Goal: Task Accomplishment & Management: Use online tool/utility

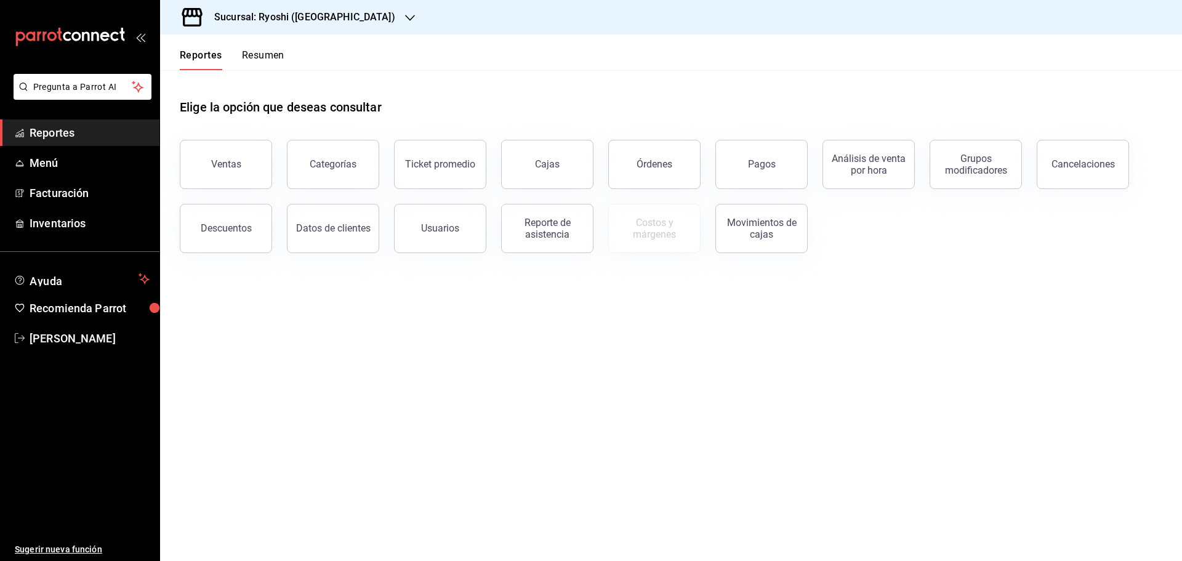
click at [405, 16] on icon "button" at bounding box center [410, 18] width 10 height 6
click at [196, 76] on span "Mochomos (Cancun)" at bounding box center [238, 80] width 137 height 13
click at [223, 161] on div "Ventas" at bounding box center [226, 164] width 30 height 12
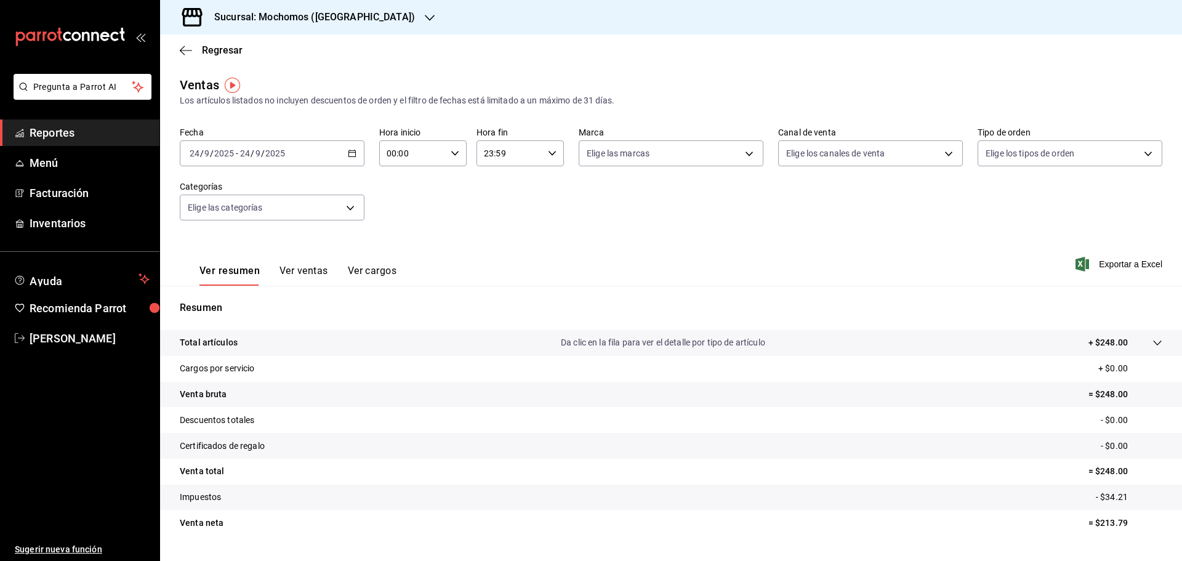
click at [351, 148] on div "2025-09-24 24 / 9 / 2025 - 2025-09-24 24 / 9 / 2025" at bounding box center [272, 153] width 185 height 26
click at [208, 297] on span "Rango de fechas" at bounding box center [237, 301] width 95 height 13
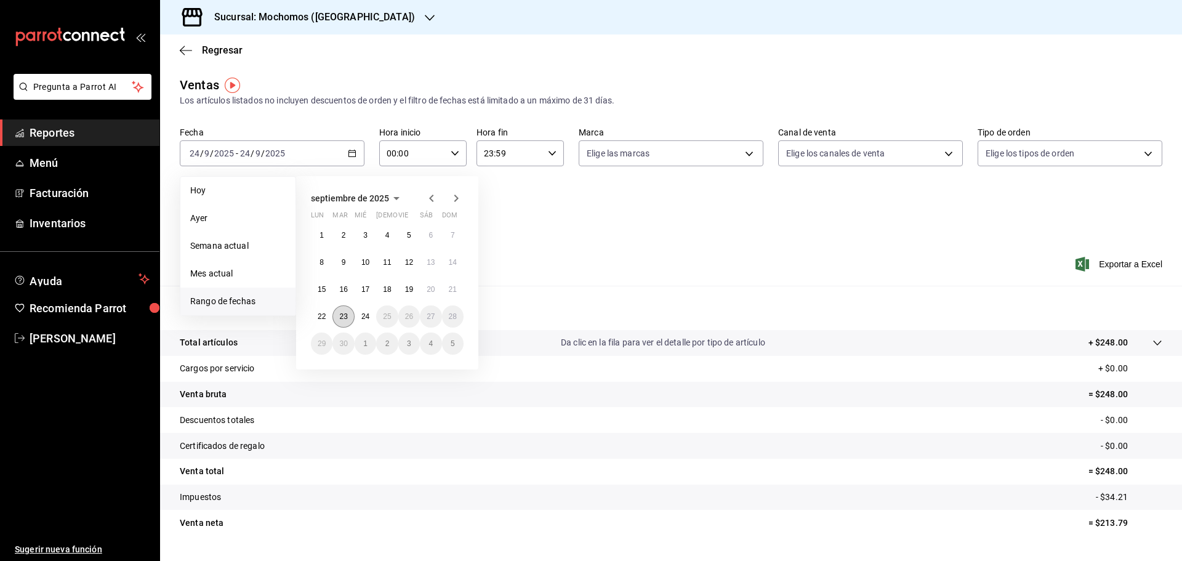
click at [347, 311] on button "23" at bounding box center [343, 316] width 22 height 22
drag, startPoint x: 359, startPoint y: 312, endPoint x: 371, endPoint y: 266, distance: 47.6
click at [360, 312] on button "24" at bounding box center [365, 316] width 22 height 22
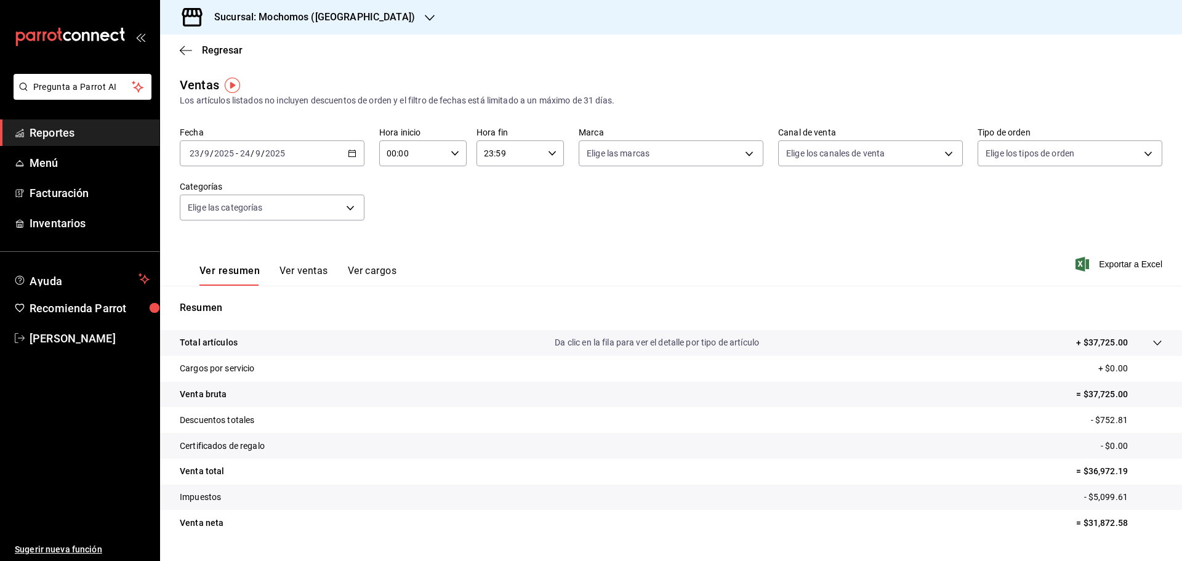
click at [451, 150] on icon "button" at bounding box center [455, 153] width 9 height 9
click at [398, 207] on span "05" at bounding box center [399, 209] width 24 height 10
type input "05:00"
click at [547, 152] on div at bounding box center [591, 280] width 1182 height 561
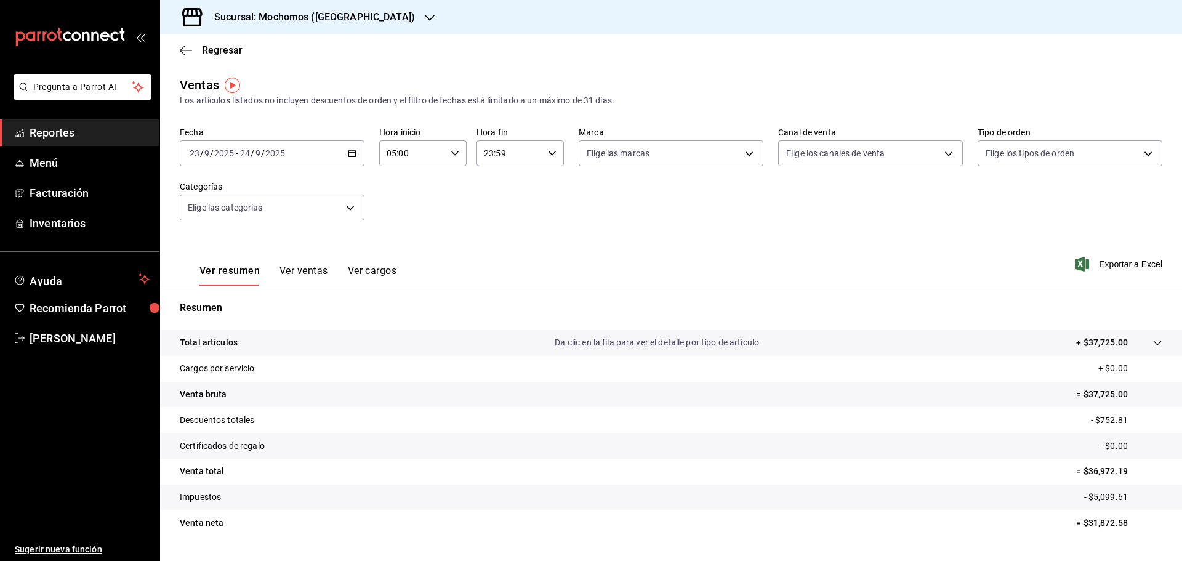
click at [548, 152] on icon "button" at bounding box center [552, 153] width 9 height 9
click at [498, 210] on span "05" at bounding box center [495, 214] width 24 height 10
type input "05:59"
click at [1115, 262] on div at bounding box center [591, 280] width 1182 height 561
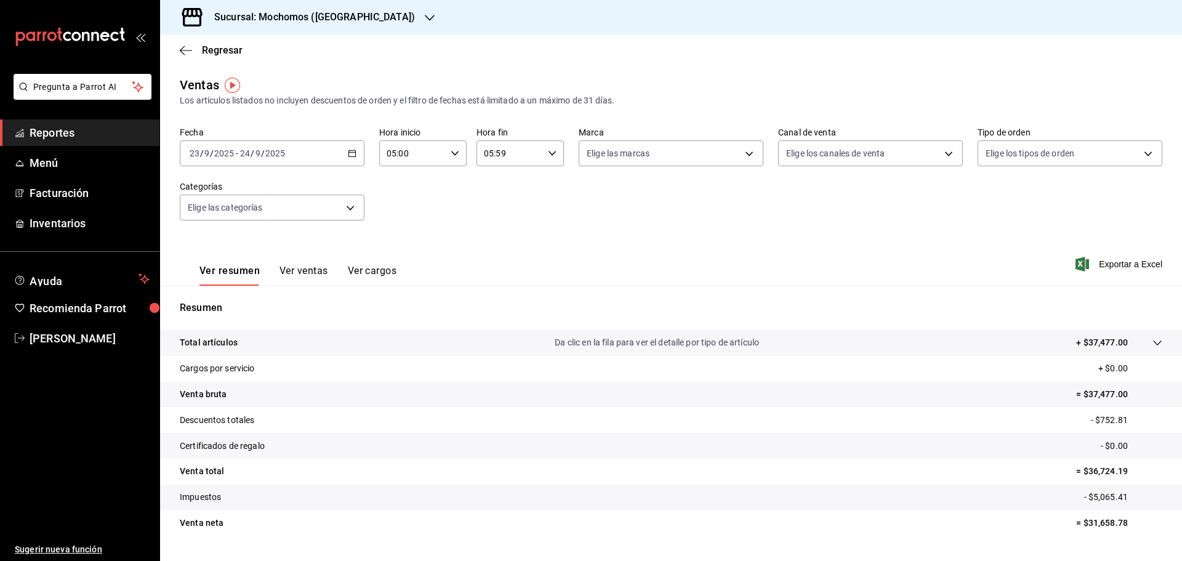
click at [1115, 262] on span "Exportar a Excel" at bounding box center [1120, 264] width 84 height 15
click at [425, 15] on icon "button" at bounding box center [430, 18] width 10 height 10
click at [189, 47] on span "Ryoshi (Cancun)" at bounding box center [229, 53] width 119 height 13
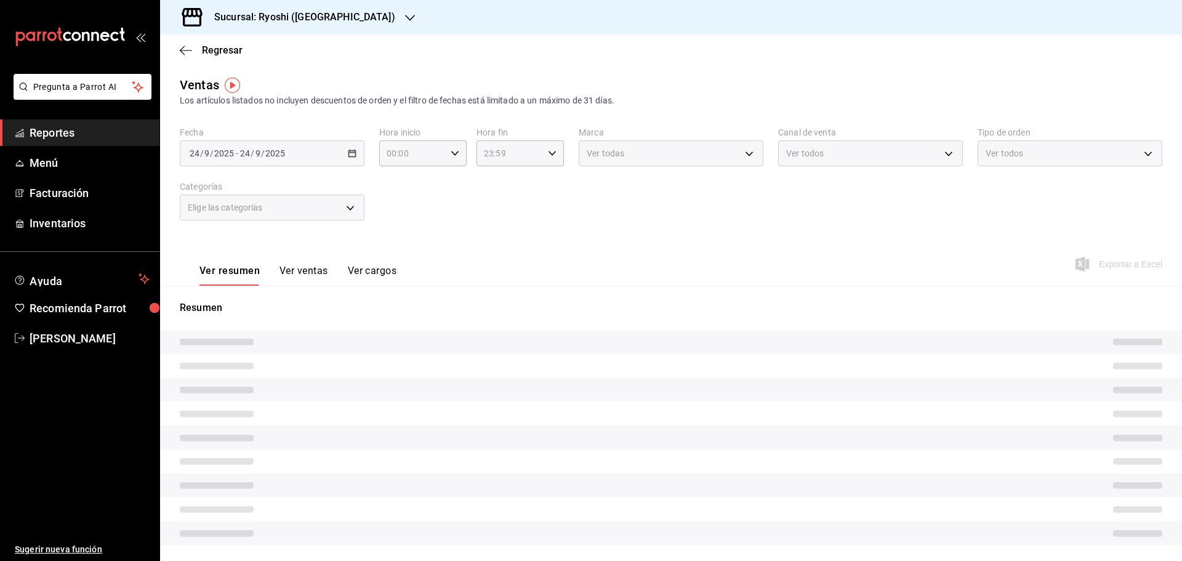
type input "05:00"
type input "05:59"
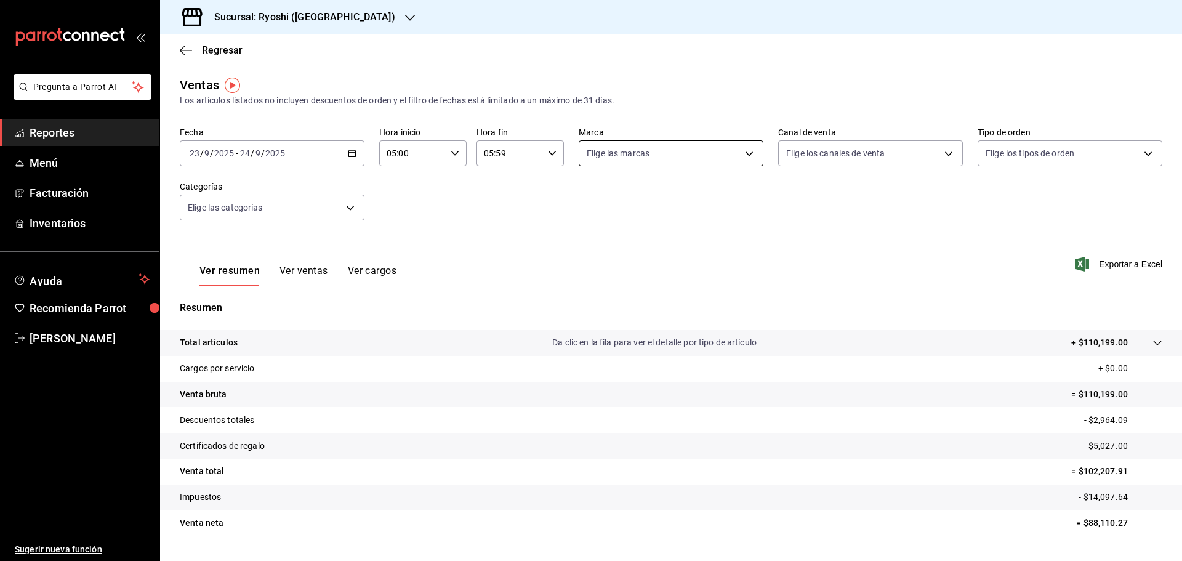
click at [742, 152] on body "Pregunta a Parrot AI Reportes Menú Facturación Inventarios Ayuda Recomienda Par…" at bounding box center [591, 280] width 1182 height 561
click at [590, 240] on input "checkbox" at bounding box center [588, 242] width 11 height 11
checkbox input "true"
type input "26ca50e5-a845-484f-a54e-8a4432b79f59"
click at [1106, 262] on div at bounding box center [591, 280] width 1182 height 561
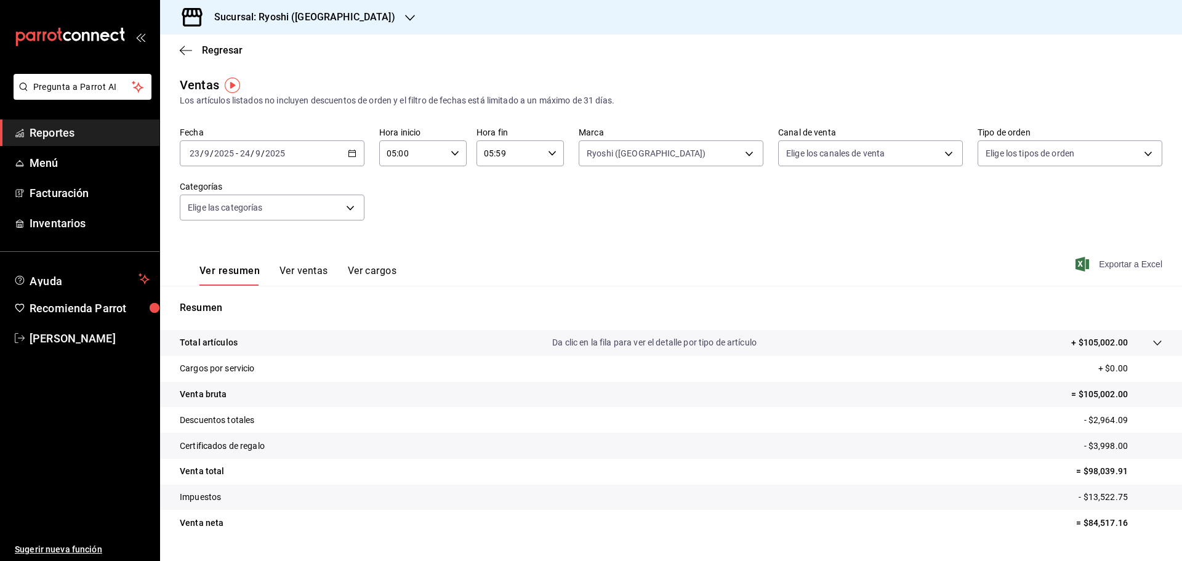
click at [1103, 261] on span "Exportar a Excel" at bounding box center [1120, 264] width 84 height 15
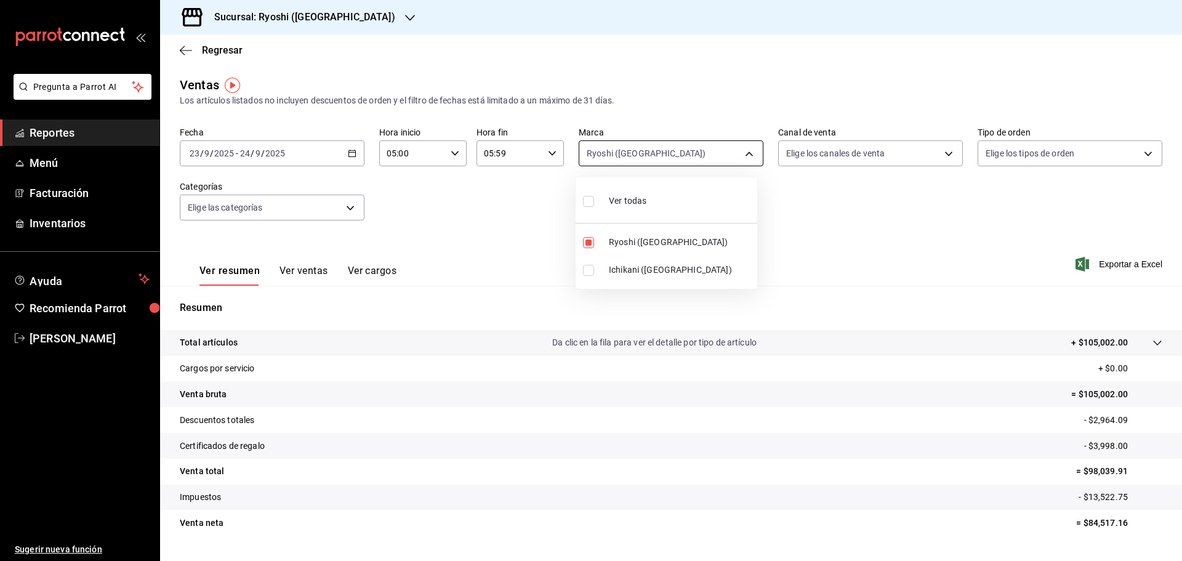
click at [745, 153] on body "Pregunta a Parrot AI Reportes Menú Facturación Inventarios Ayuda Recomienda Par…" at bounding box center [591, 280] width 1182 height 561
click at [586, 241] on input "checkbox" at bounding box center [588, 242] width 11 height 11
checkbox input "false"
click at [588, 270] on input "checkbox" at bounding box center [588, 270] width 11 height 11
checkbox input "true"
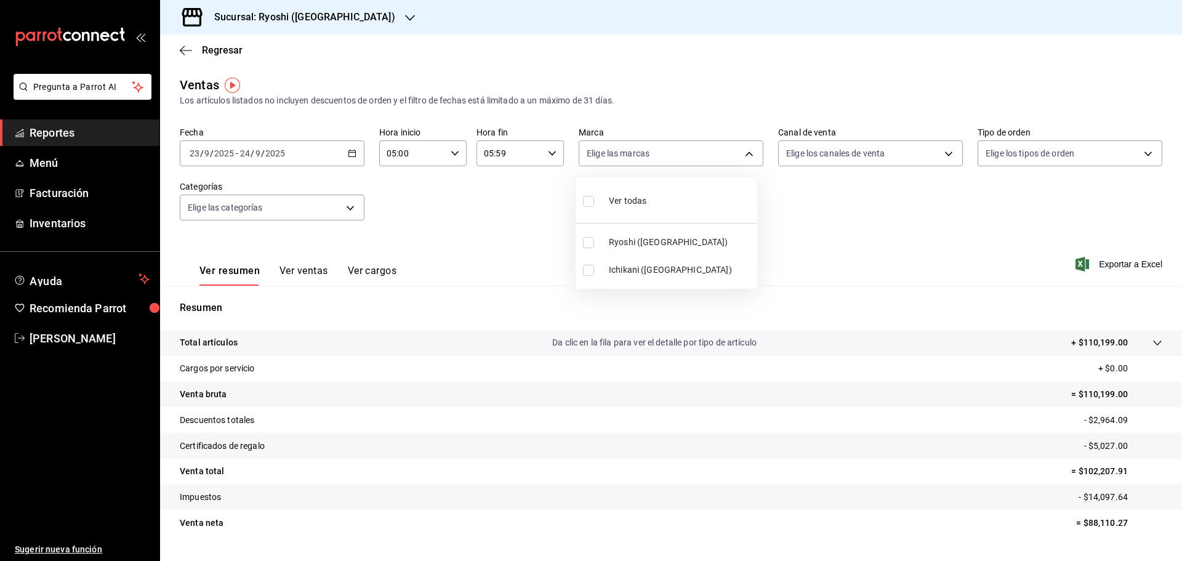
type input "e80bf875-3c9c-4ad9-8c6a-14c8262011fc"
click at [1113, 261] on div at bounding box center [591, 280] width 1182 height 561
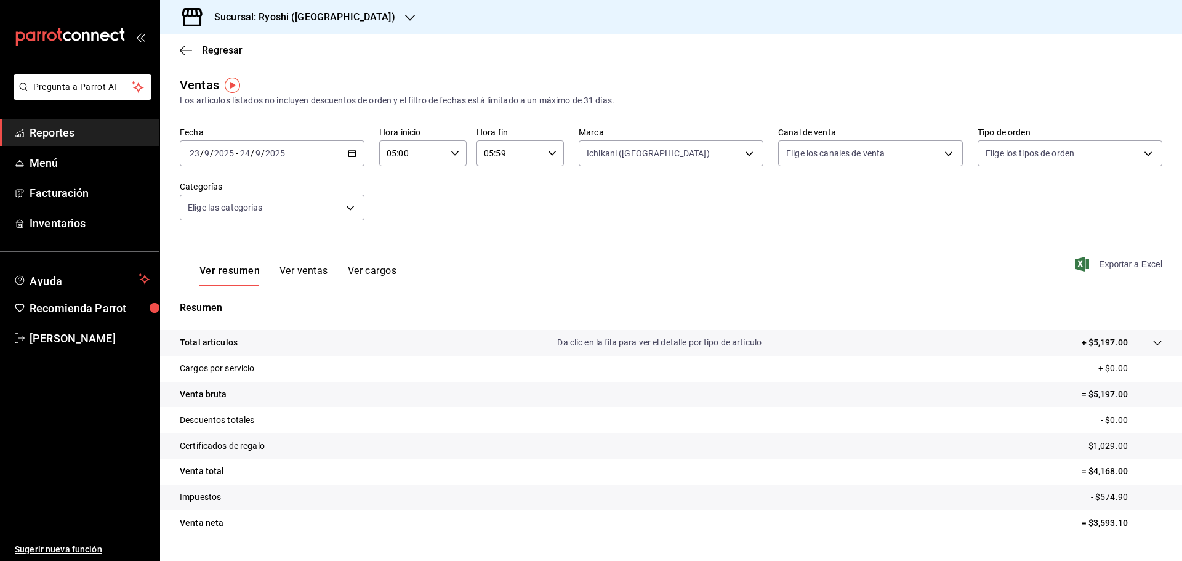
click at [1110, 262] on span "Exportar a Excel" at bounding box center [1120, 264] width 84 height 15
click at [183, 47] on icon "button" at bounding box center [186, 50] width 12 height 11
